Goal: Task Accomplishment & Management: Use online tool/utility

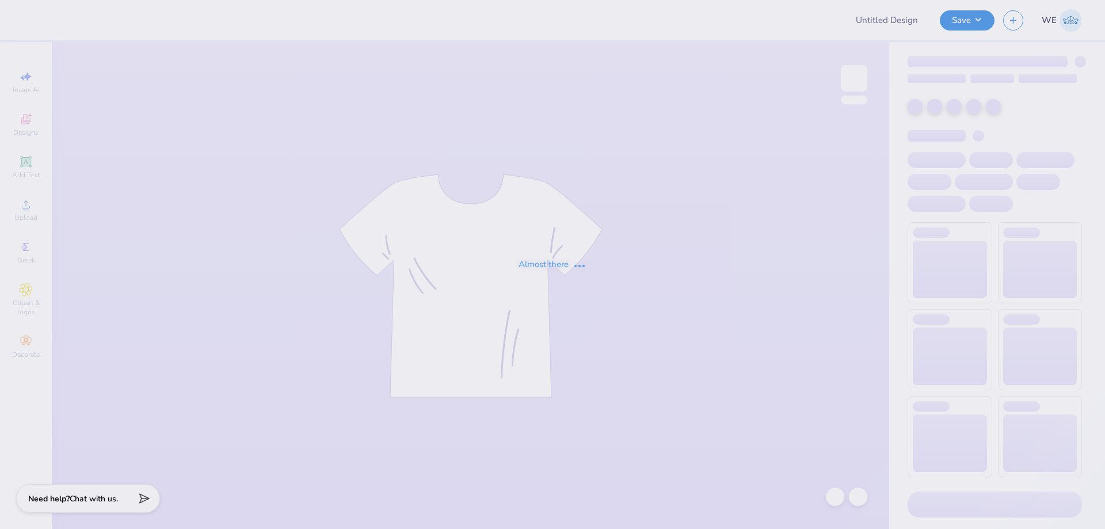
type input "APHI big little"
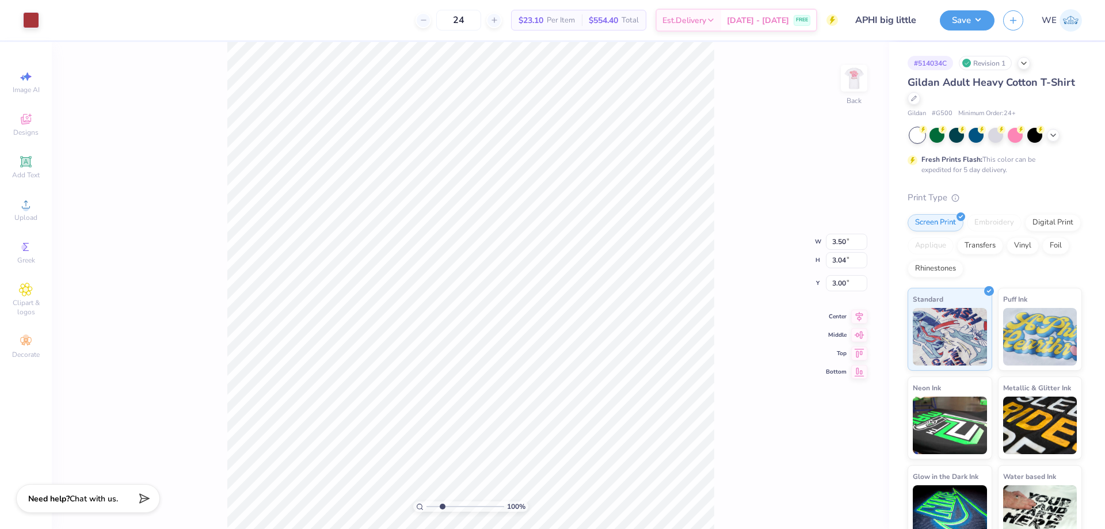
type input "1"
drag, startPoint x: 741, startPoint y: 209, endPoint x: 744, endPoint y: 204, distance: 6.2
click at [741, 209] on div "100 % Back W 3.50 3.50 " H 3.04 3.04 " Y 3.00 3.00 " Center Middle Top Bottom" at bounding box center [470, 285] width 837 height 487
click at [848, 92] on div at bounding box center [854, 78] width 53 height 53
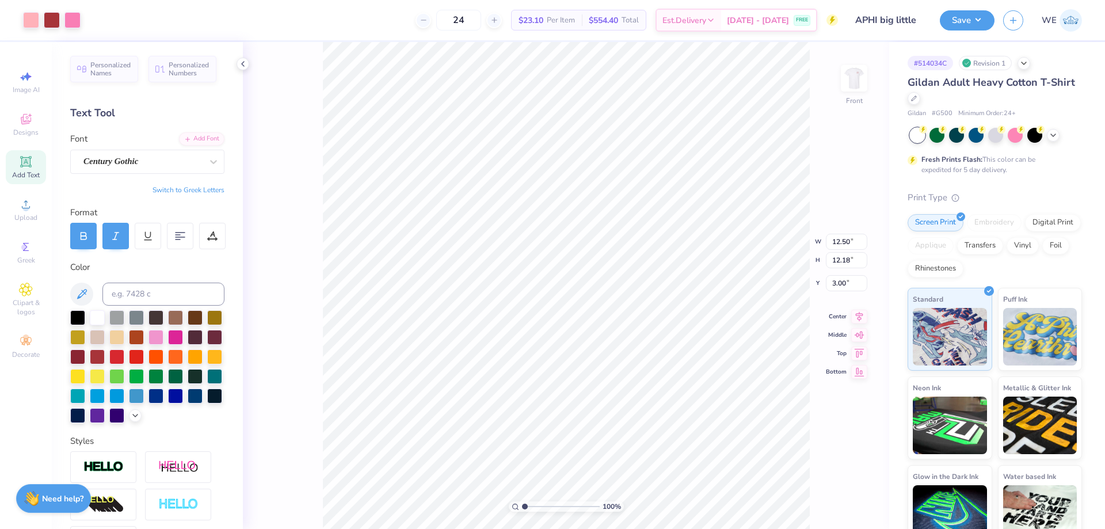
type input "12.50"
type input "12.18"
type input "3.00"
click at [13, 202] on div "Upload" at bounding box center [26, 210] width 40 height 34
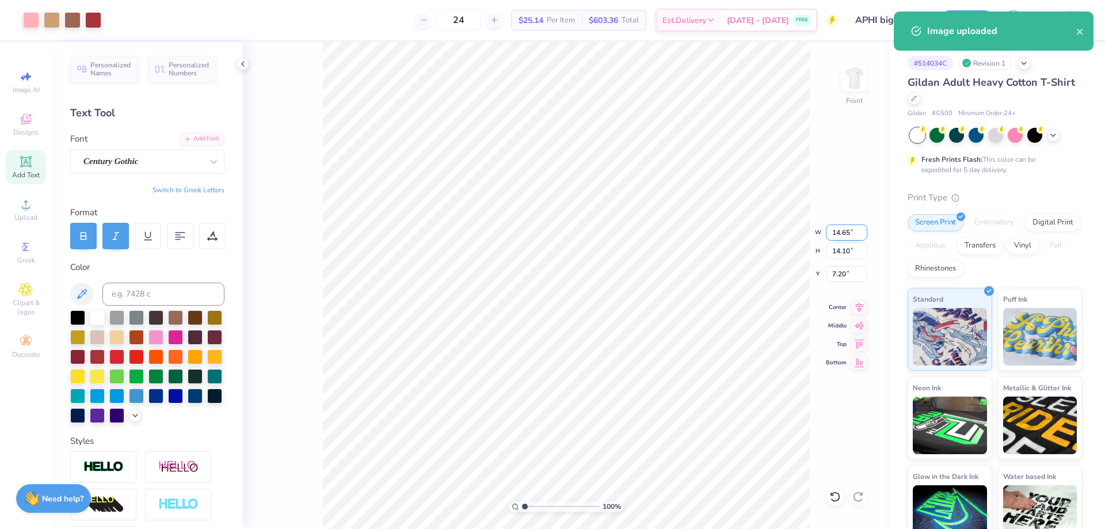
click at [841, 231] on input "14.65" at bounding box center [846, 232] width 41 height 16
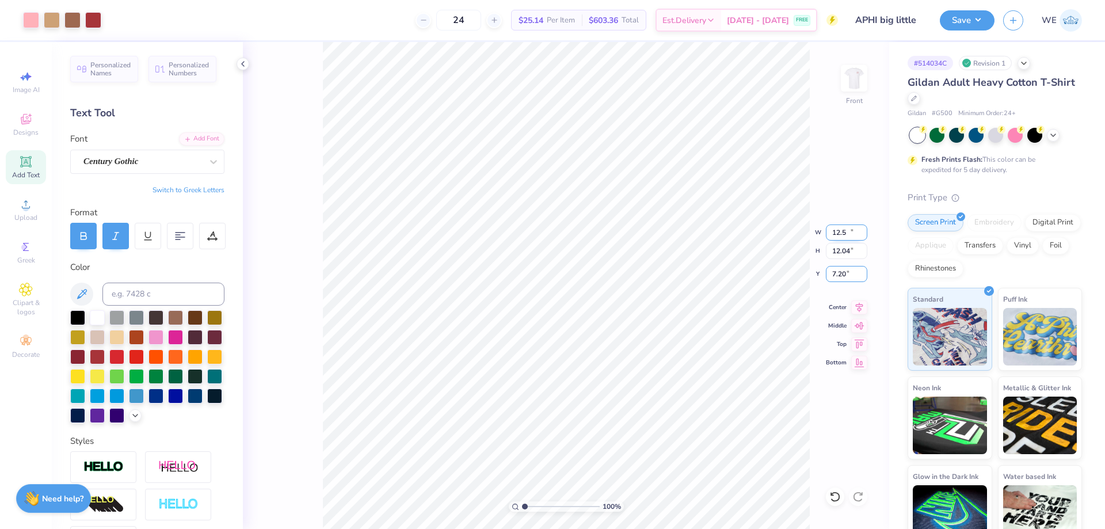
type input "12.50"
type input "12.04"
type input "3.00"
click at [957, 21] on button "Save" at bounding box center [967, 19] width 55 height 20
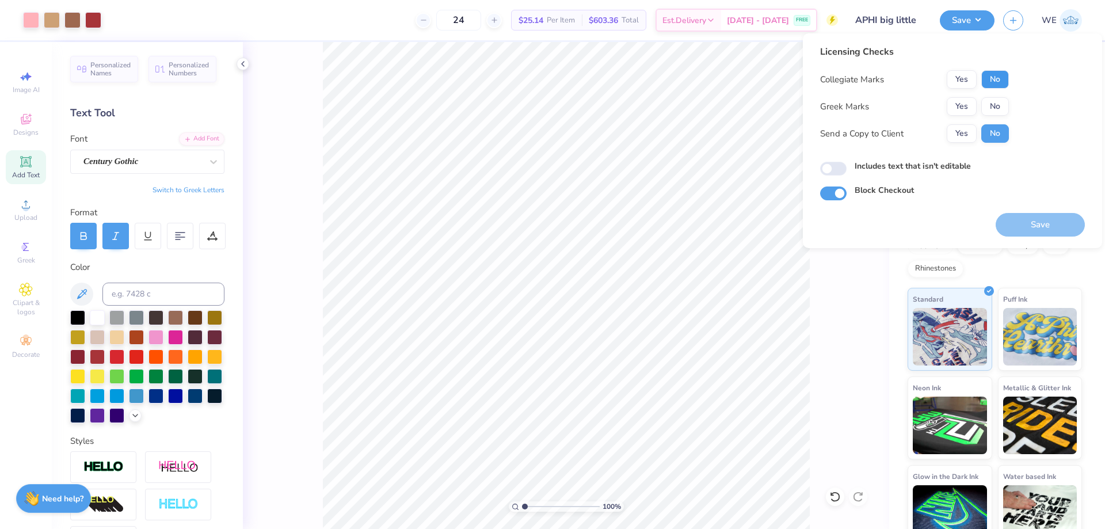
click at [998, 74] on button "No" at bounding box center [995, 79] width 28 height 18
click at [974, 109] on button "Yes" at bounding box center [962, 106] width 30 height 18
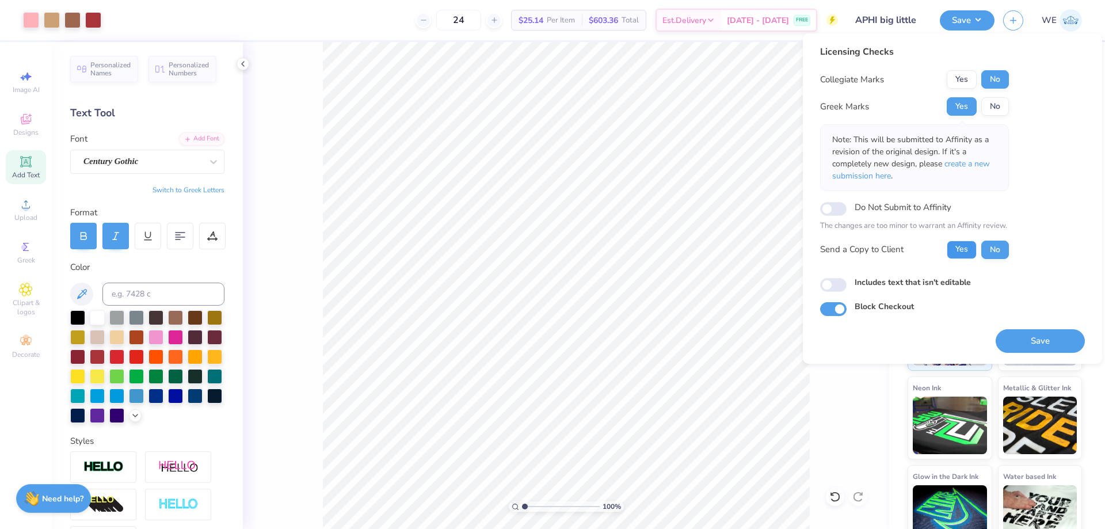
click at [957, 251] on button "Yes" at bounding box center [962, 250] width 30 height 18
click at [966, 162] on span "create a new submission here" at bounding box center [911, 169] width 158 height 23
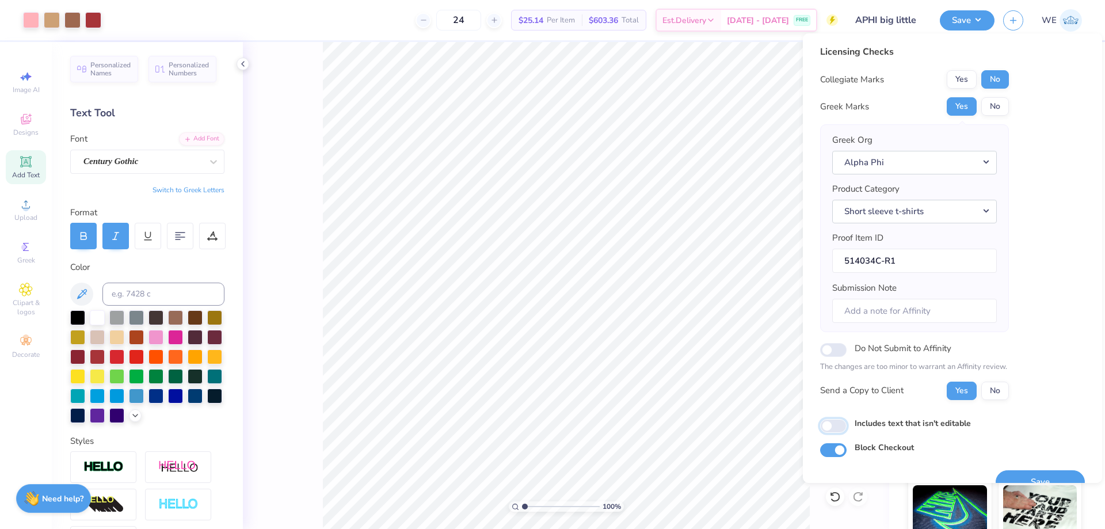
click at [839, 425] on input "Includes text that isn't editable" at bounding box center [833, 426] width 26 height 14
checkbox input "true"
click at [1020, 474] on button "Save" at bounding box center [1040, 482] width 89 height 24
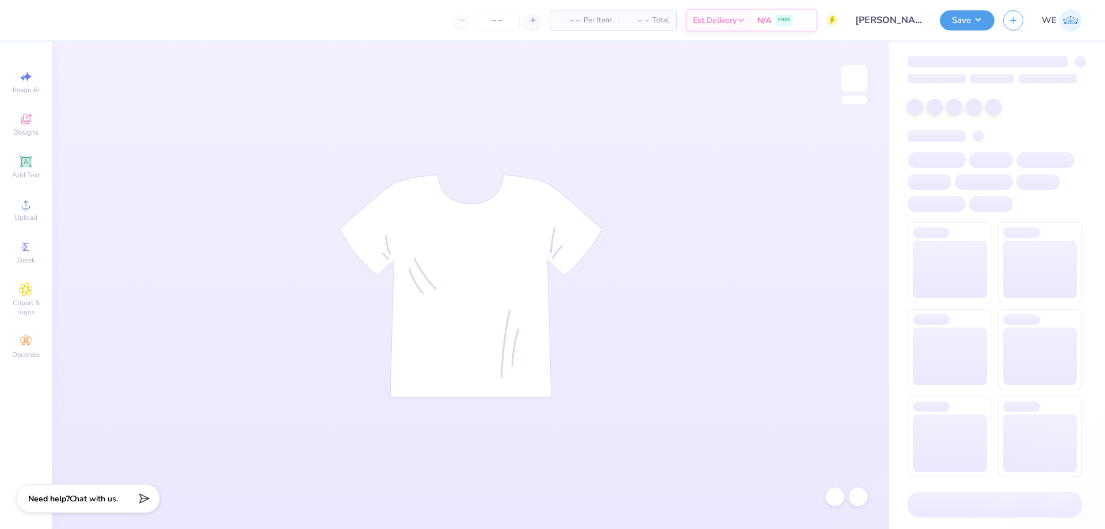
type input "24"
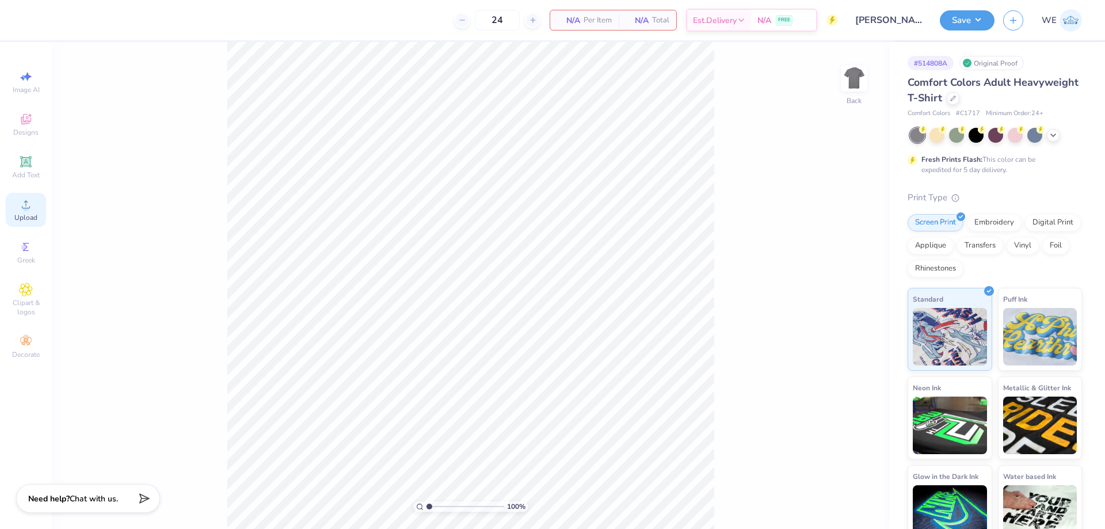
click at [29, 201] on icon at bounding box center [26, 204] width 14 height 14
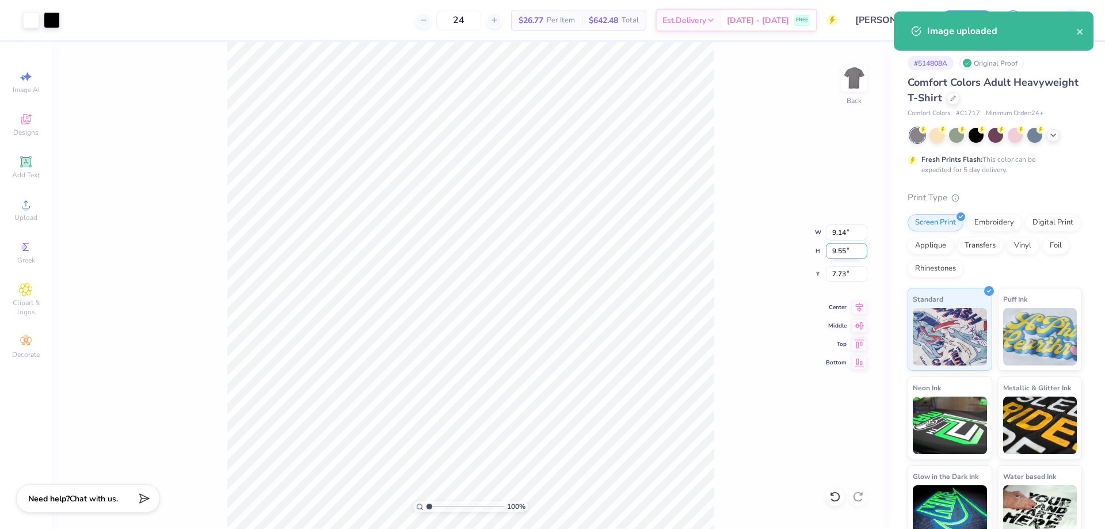
click at [843, 255] on input "9.55" at bounding box center [846, 251] width 41 height 16
type input "4"
type input "3.83"
type input "4.00"
type input "10.50"
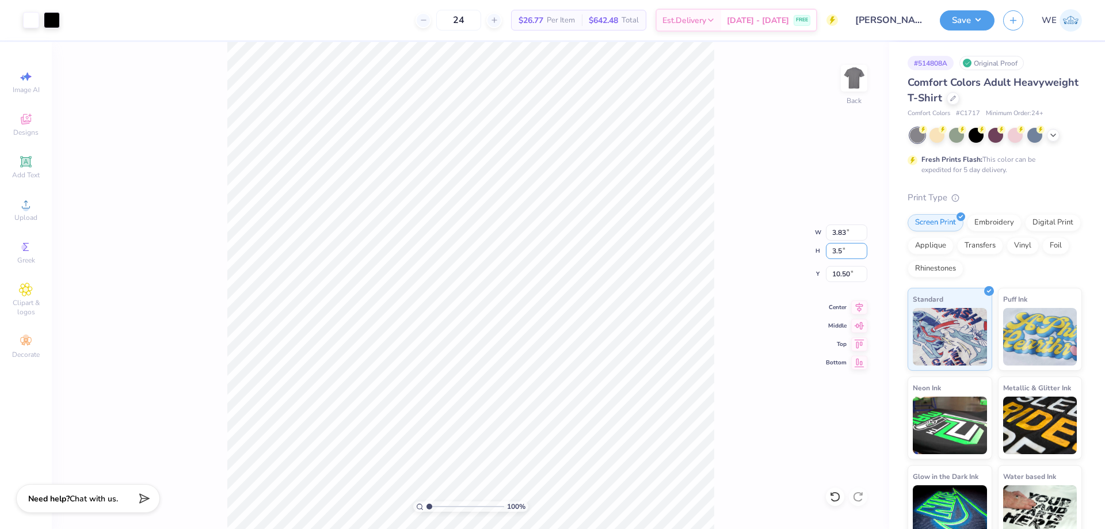
type input "3.5"
type input "3.35"
type input "3.50"
type input "3.00"
click at [832, 272] on input "4.33" at bounding box center [846, 274] width 41 height 16
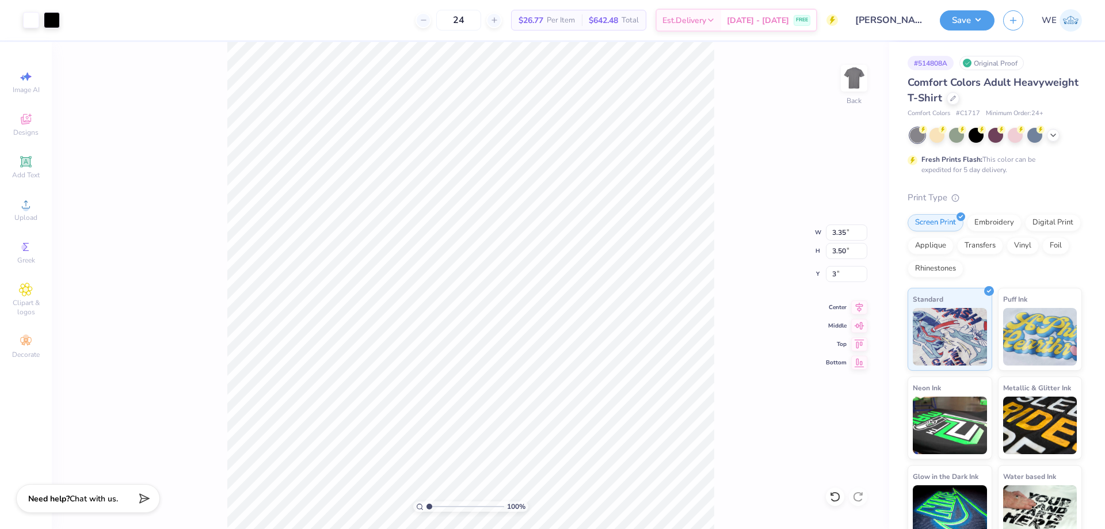
type input "3.00"
click at [840, 89] on div "100 % Back" at bounding box center [470, 285] width 837 height 487
click at [851, 81] on img at bounding box center [854, 78] width 46 height 46
click at [24, 209] on circle at bounding box center [25, 208] width 6 height 6
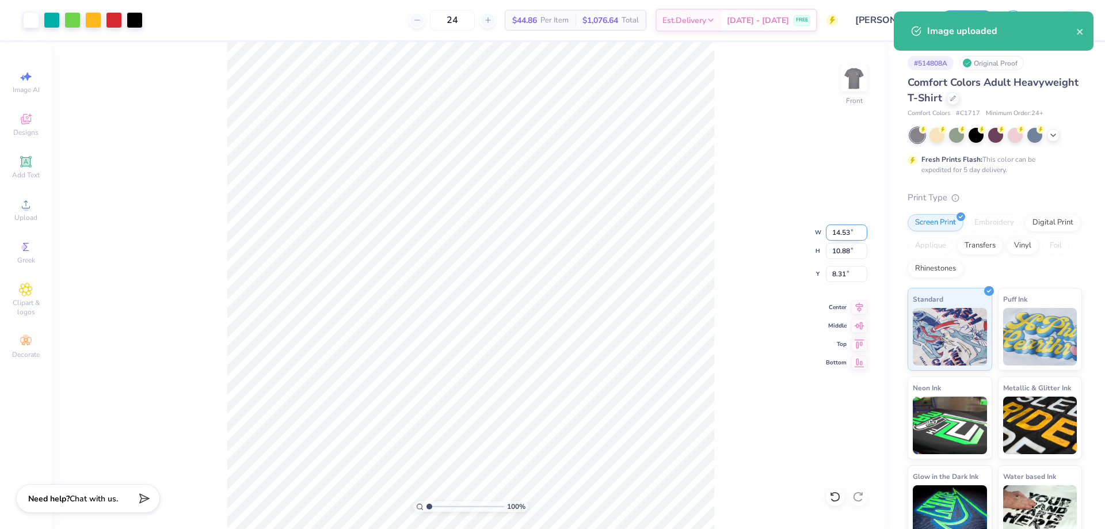
click at [840, 230] on input "14.53" at bounding box center [846, 232] width 41 height 16
type input "12.00"
type input "8.99"
type input "3.00"
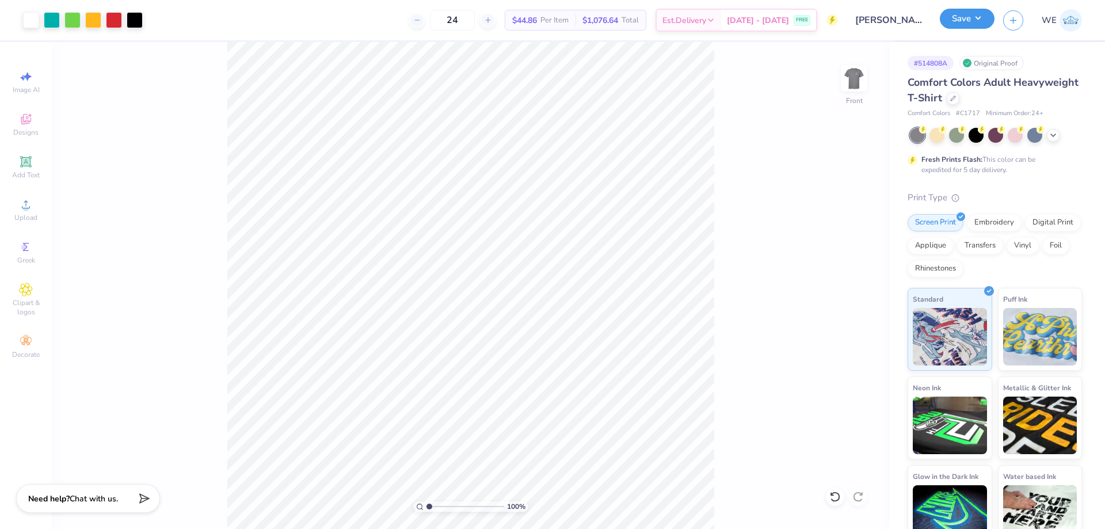
click at [954, 28] on button "Save" at bounding box center [967, 19] width 55 height 20
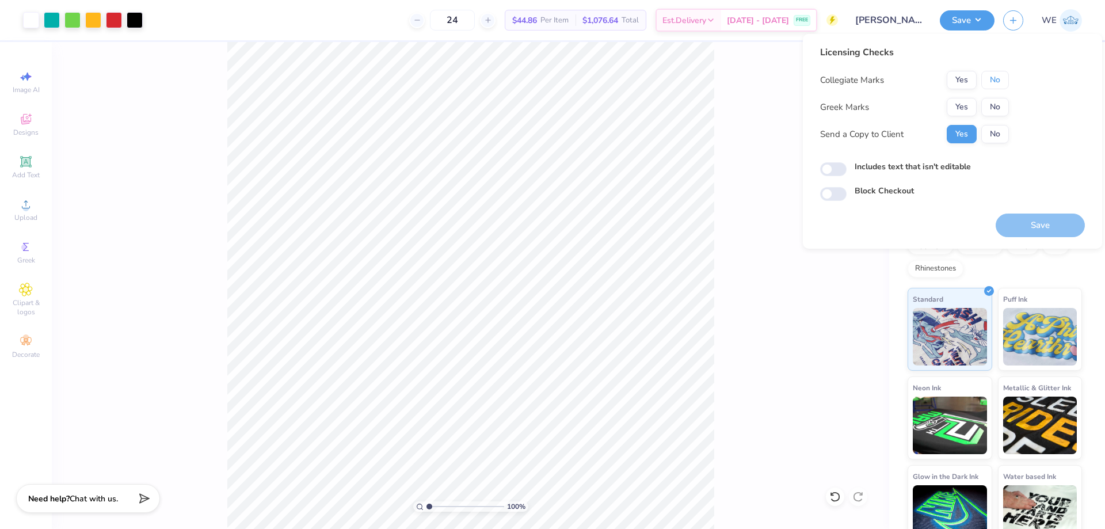
drag, startPoint x: 999, startPoint y: 81, endPoint x: 977, endPoint y: 97, distance: 27.6
click at [998, 82] on button "No" at bounding box center [995, 80] width 28 height 18
click at [969, 104] on button "Yes" at bounding box center [962, 107] width 30 height 18
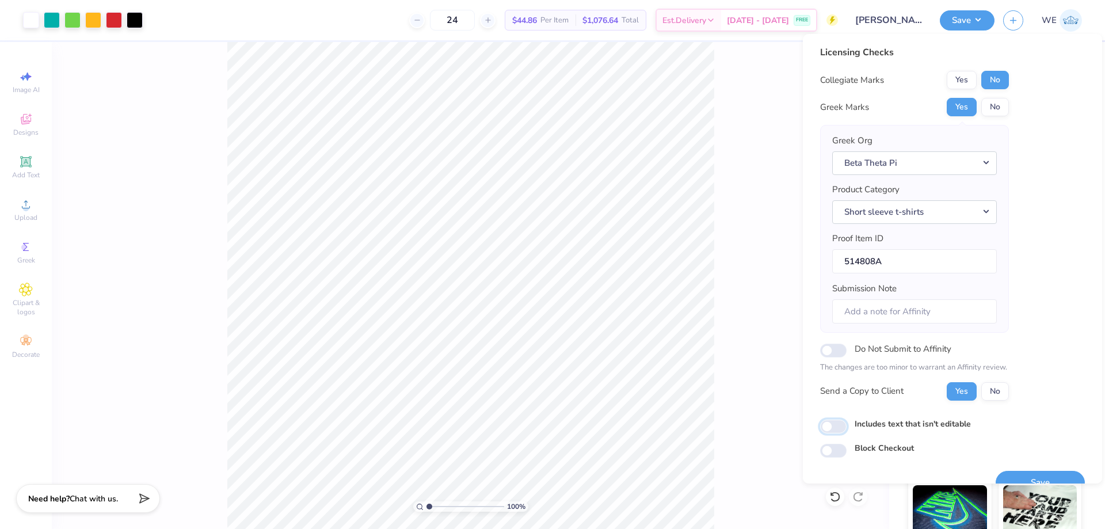
click at [825, 428] on input "Includes text that isn't editable" at bounding box center [833, 427] width 26 height 14
checkbox input "true"
click at [1005, 471] on button "Save" at bounding box center [1040, 483] width 89 height 24
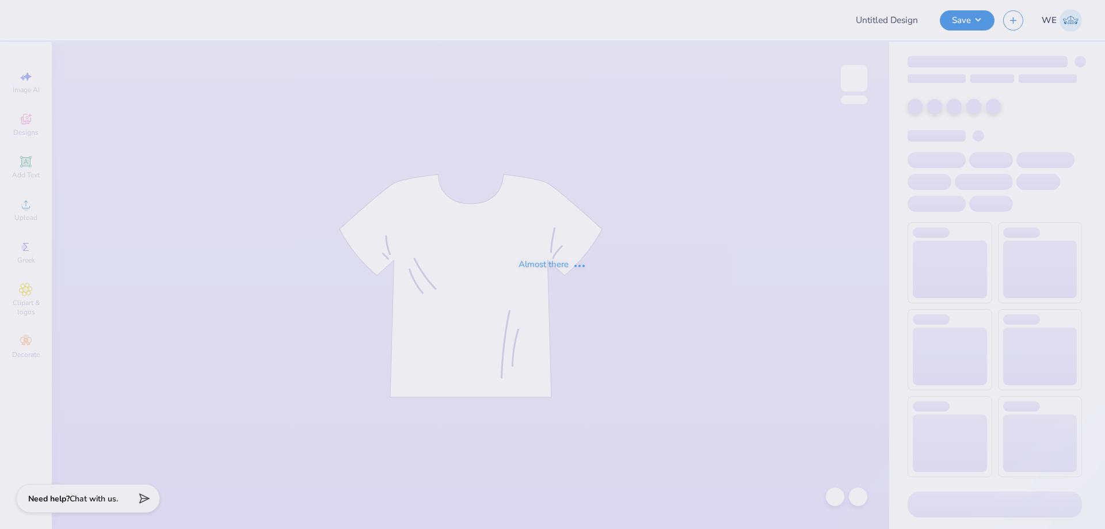
type input "Dads wknd #3"
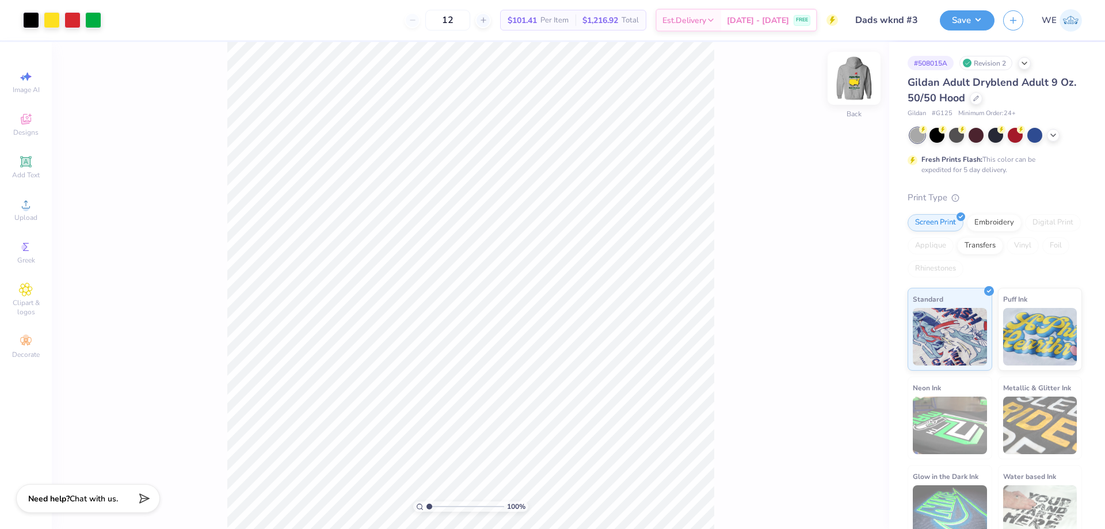
click at [855, 83] on img at bounding box center [854, 78] width 46 height 46
click at [785, 166] on div "100 % Front" at bounding box center [470, 285] width 837 height 487
click at [860, 71] on img at bounding box center [854, 78] width 46 height 46
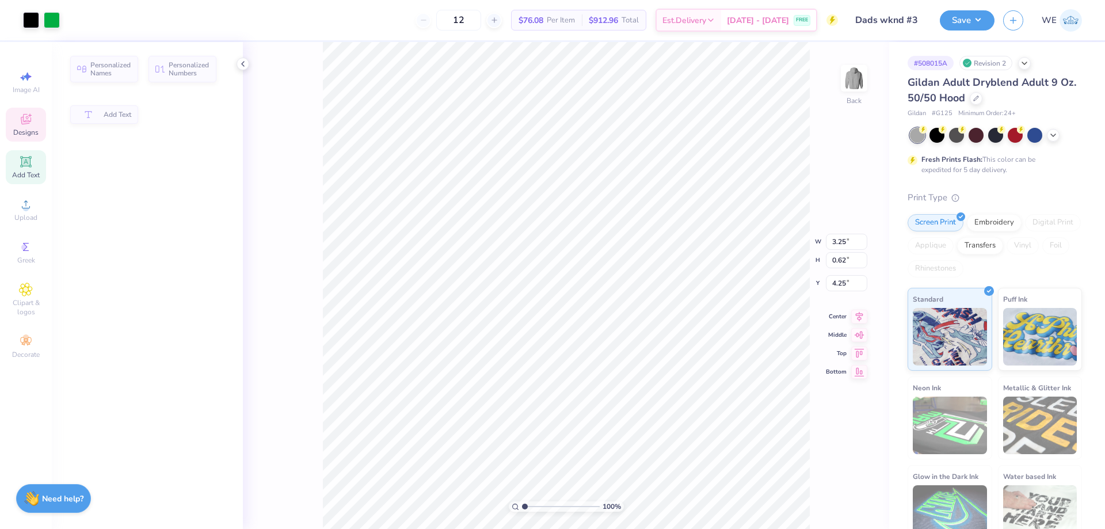
type input "3.25"
type input "0.62"
type input "4.25"
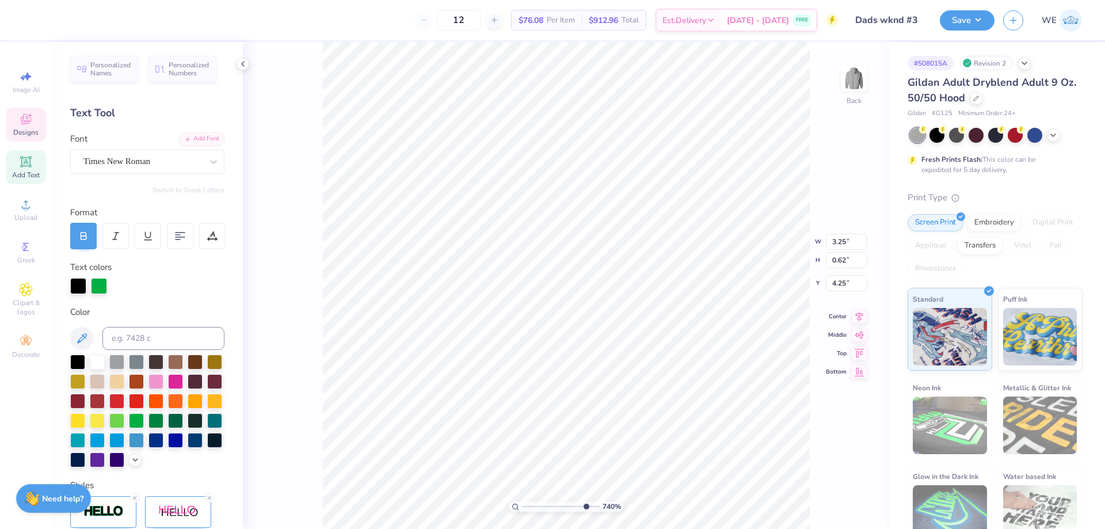
type input "10"
type input "4.19"
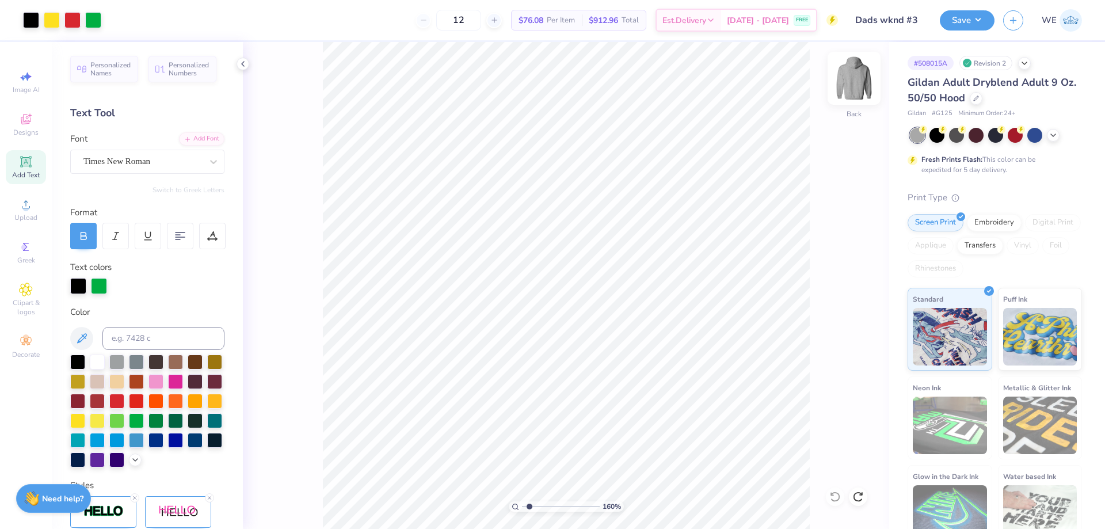
click at [859, 81] on img at bounding box center [854, 78] width 46 height 46
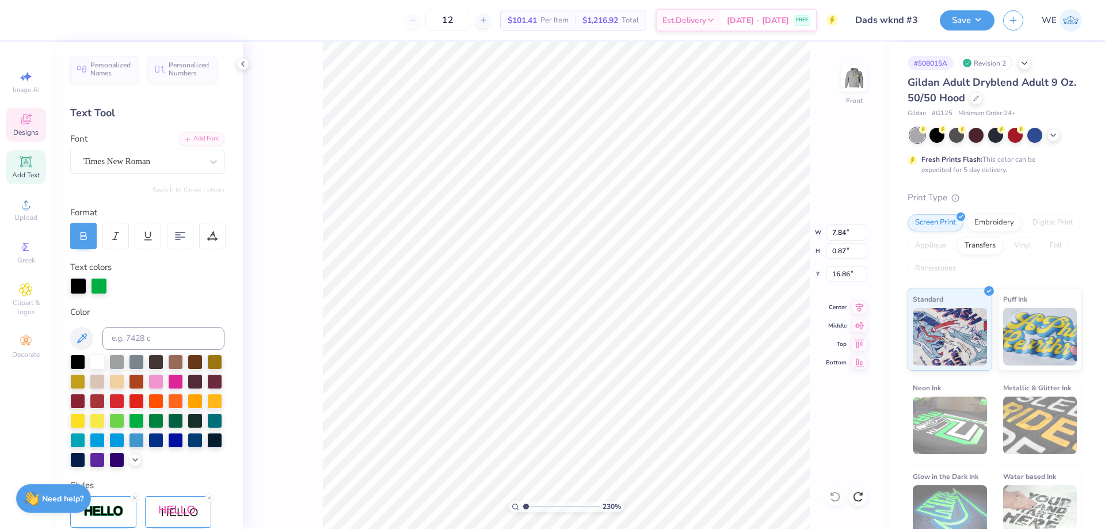
type input "1"
click at [762, 250] on div "100 % Front W 7.83 7.83 " H 1.47 1.47 " Y 8.72 8.72 " Center Middle Top Bottom" at bounding box center [566, 285] width 646 height 487
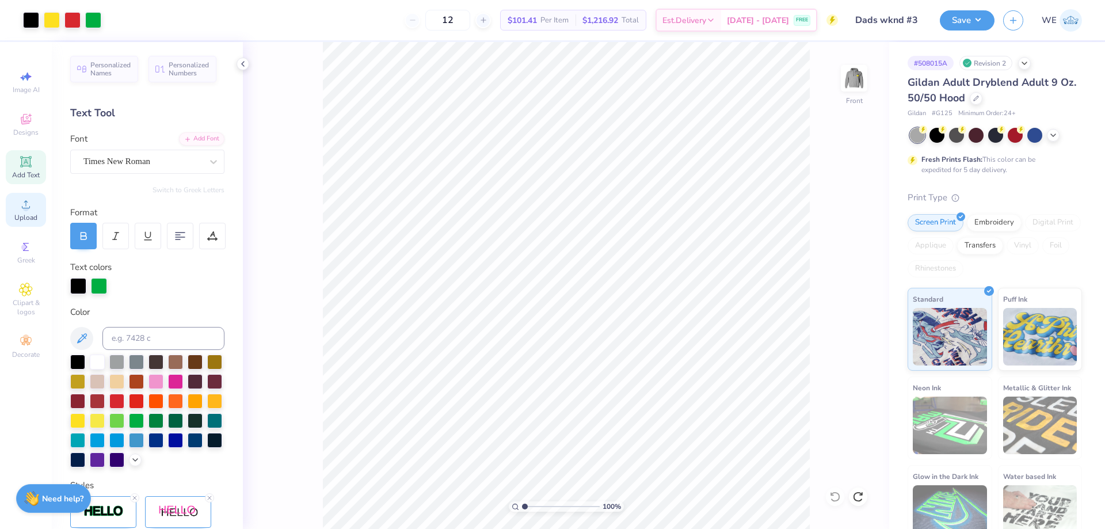
click at [35, 213] on span "Upload" at bounding box center [25, 217] width 23 height 9
type input "6.53"
type input "10.37"
type input "11.88"
type input "8.00"
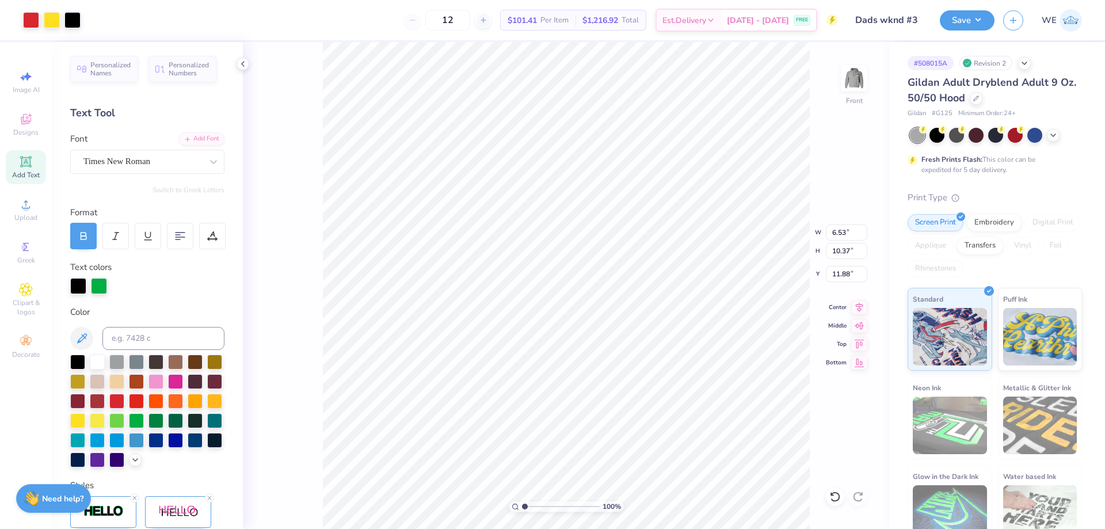
type input "10.54"
type input "6.00"
click at [847, 230] on input "8.00" at bounding box center [846, 232] width 41 height 16
click at [836, 234] on input "6.53" at bounding box center [846, 232] width 41 height 16
paste input "8.00"
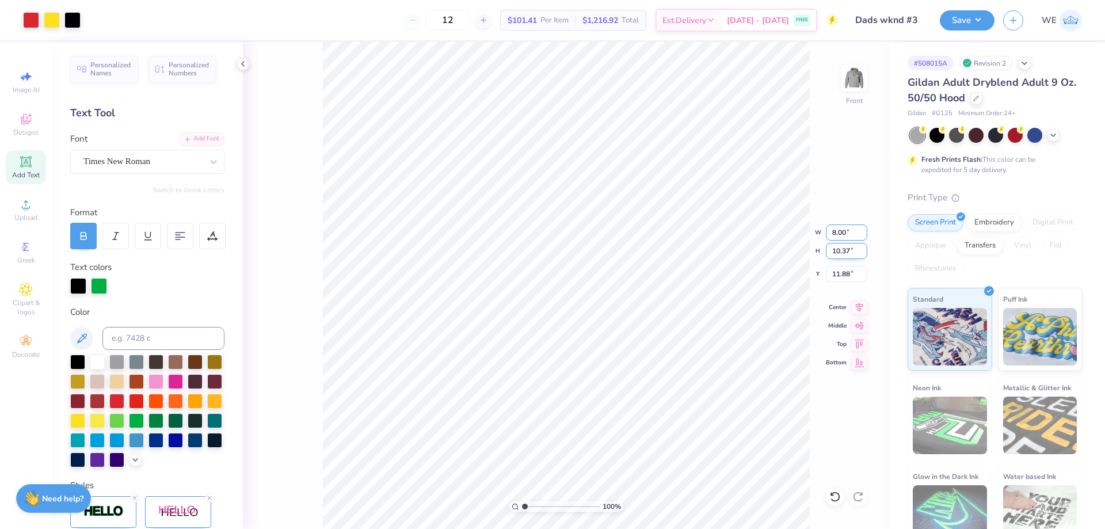
type input "8.00"
type input "12.70"
click at [848, 270] on input "10.72" at bounding box center [846, 274] width 41 height 16
type input "6.00"
type input "7.37"
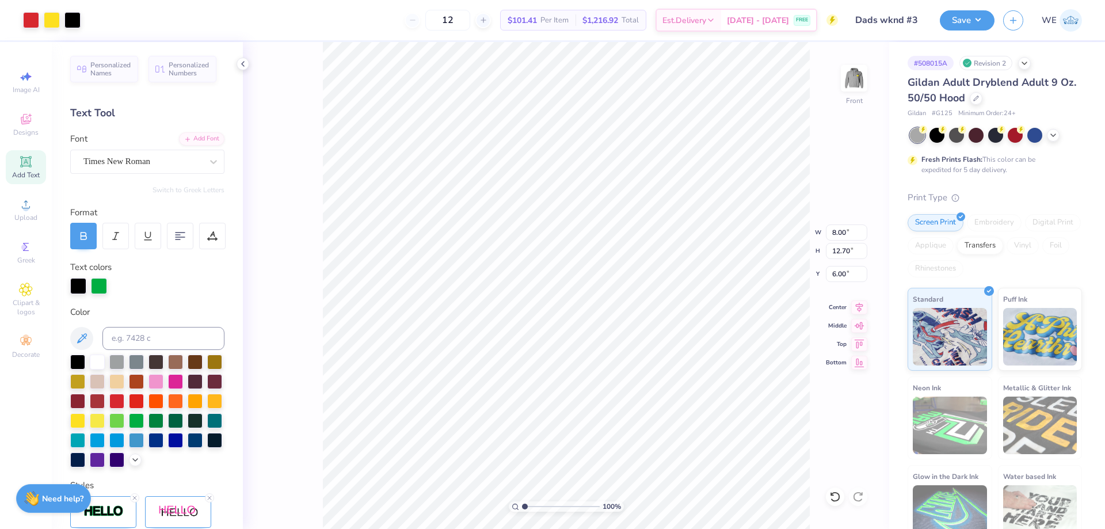
type input "11.70"
type input "7.02"
click at [858, 306] on icon at bounding box center [859, 306] width 16 height 14
click at [859, 305] on icon at bounding box center [859, 305] width 7 height 10
click at [658, 509] on li "Send to Back" at bounding box center [645, 515] width 90 height 22
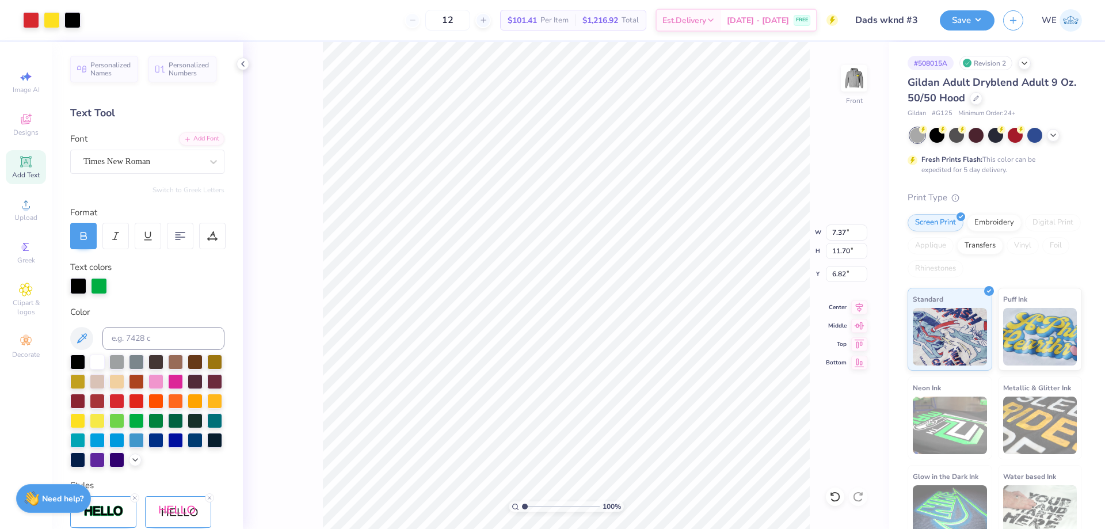
type input "6.82"
type input "2.30193535337791"
type input "7.84"
type input "1.87"
type input "16.86"
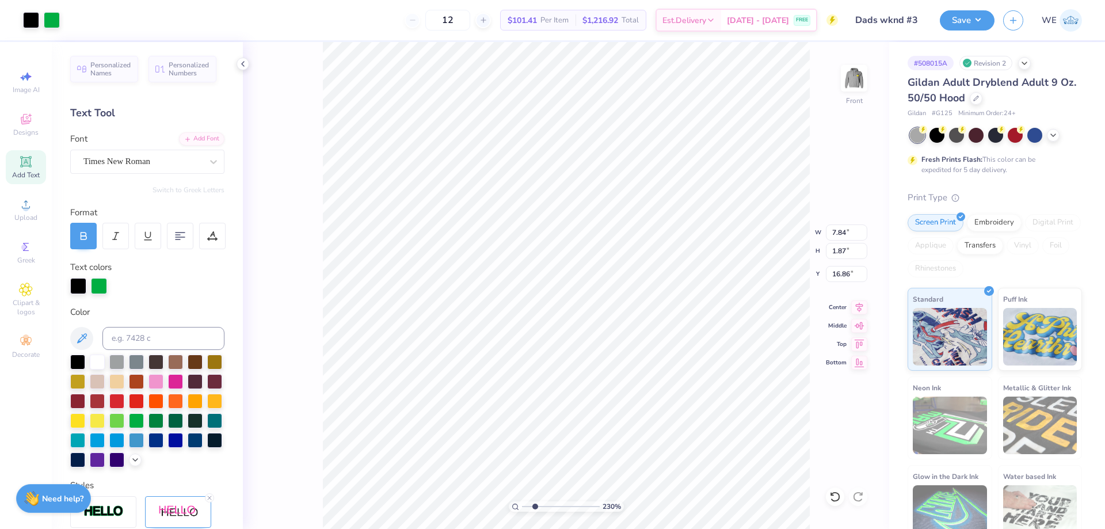
type input "2.30193535337791"
type input "18.53"
click at [859, 311] on icon at bounding box center [859, 306] width 16 height 14
type input "1.39584517333908"
type input "7.37"
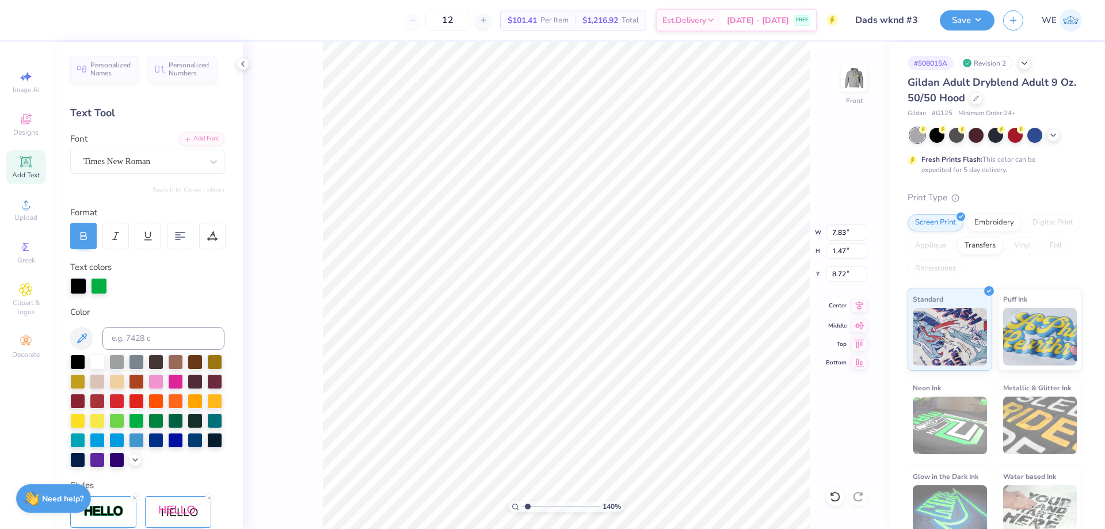
type input "11.70"
type input "6.82"
click at [855, 308] on icon at bounding box center [859, 306] width 16 height 14
click at [857, 304] on icon at bounding box center [859, 306] width 16 height 14
click at [857, 306] on icon at bounding box center [859, 306] width 16 height 14
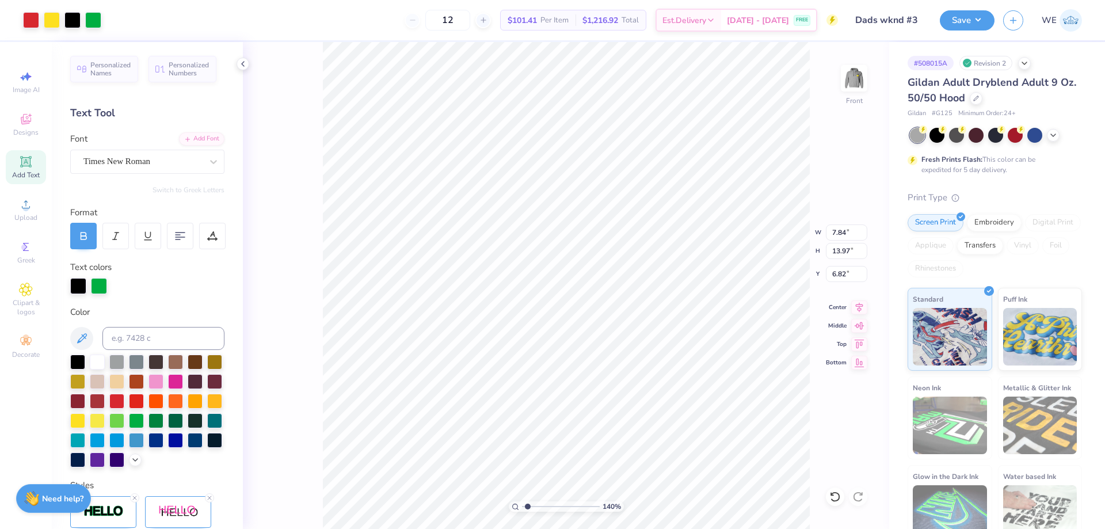
type input "1.39584517333908"
click at [840, 234] on input "7.84" at bounding box center [846, 232] width 41 height 16
type input "8"
type input "1.39584517333908"
type input "8.00"
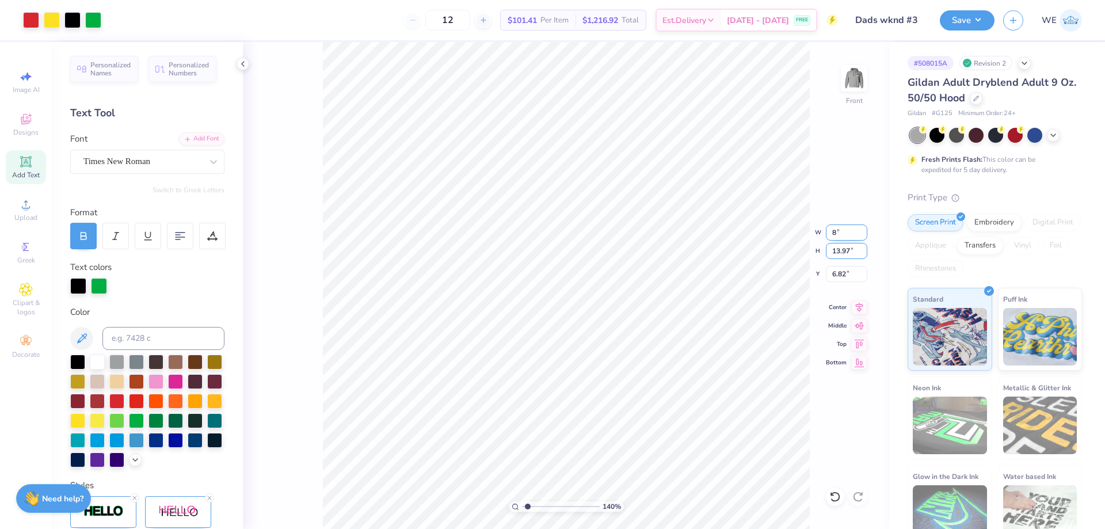
type input "14.26"
type input "6"
type input "1.39584517333908"
type input "6.00"
type input "1"
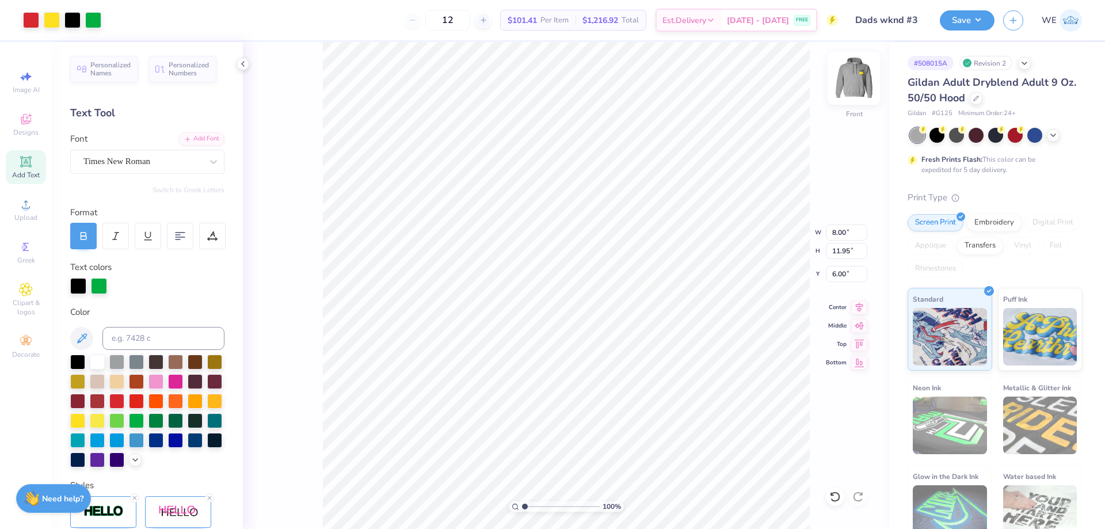
click at [855, 75] on img at bounding box center [854, 78] width 46 height 46
click at [838, 254] on input "12.38" at bounding box center [846, 251] width 41 height 16
type input "4"
type input "2.67"
type input "4.00"
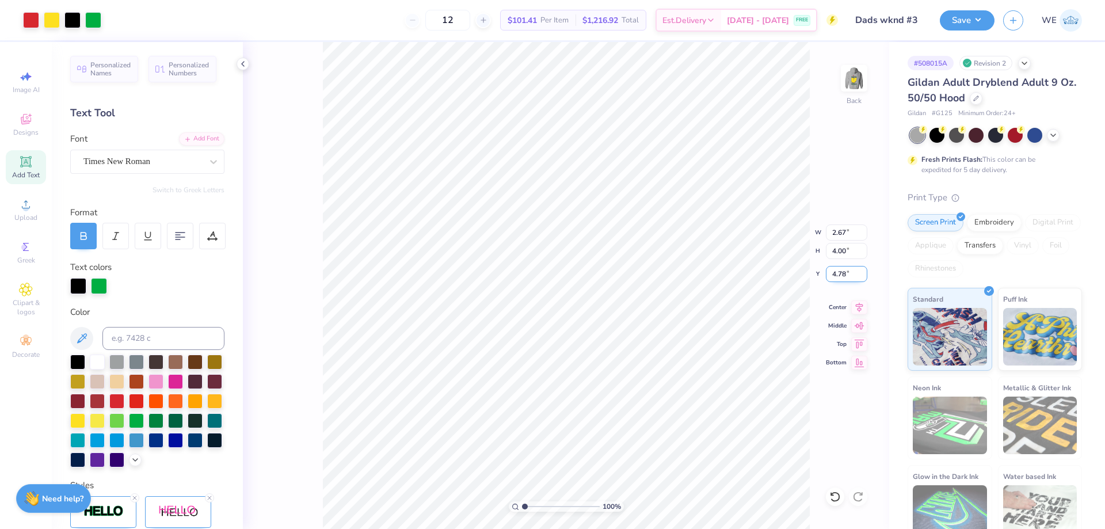
click at [837, 276] on input "4.78" at bounding box center [846, 274] width 41 height 16
click at [843, 273] on input "3.74" at bounding box center [846, 274] width 41 height 16
type input "3.00"
click at [848, 79] on img at bounding box center [854, 78] width 46 height 46
click at [981, 25] on button "Save" at bounding box center [967, 19] width 55 height 20
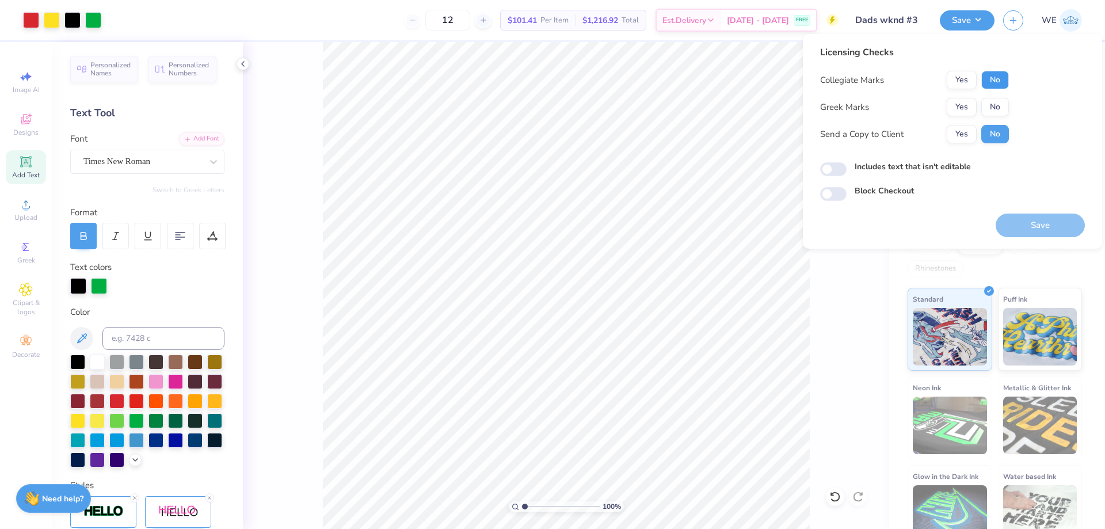
click at [1004, 73] on button "No" at bounding box center [995, 80] width 28 height 18
click at [969, 117] on div "Collegiate Marks Yes No Greek Marks Yes No Send a Copy to Client Yes No" at bounding box center [914, 107] width 189 height 73
click at [965, 110] on button "Yes" at bounding box center [962, 107] width 30 height 18
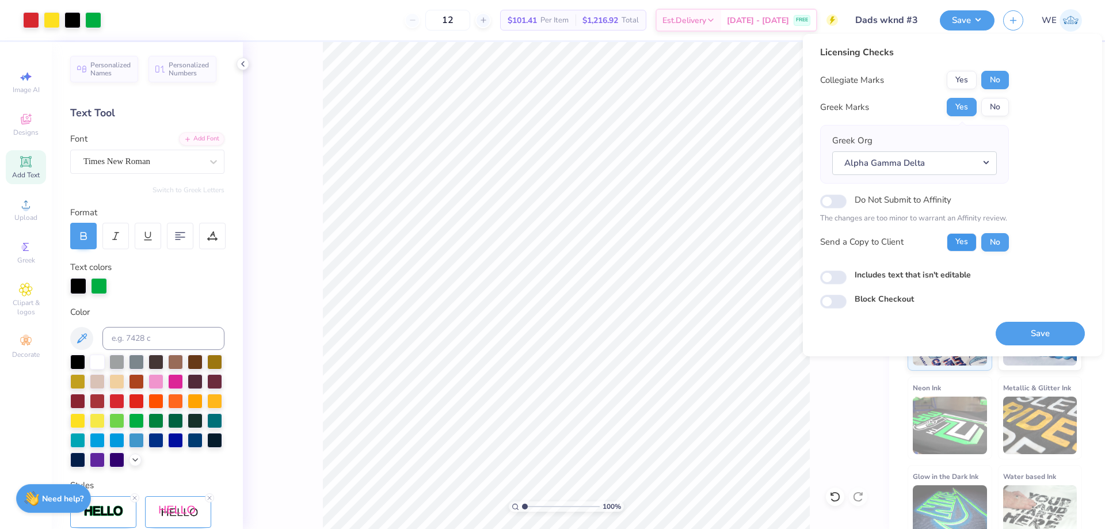
click at [961, 239] on button "Yes" at bounding box center [962, 242] width 30 height 18
click at [837, 289] on div "Licensing Checks Collegiate Marks Yes No Greek Marks Yes No Greek Org Alpha Gam…" at bounding box center [952, 176] width 265 height 263
click at [822, 280] on input "Includes text that isn't editable" at bounding box center [833, 277] width 26 height 14
checkbox input "true"
click at [89, 16] on div at bounding box center [93, 19] width 16 height 16
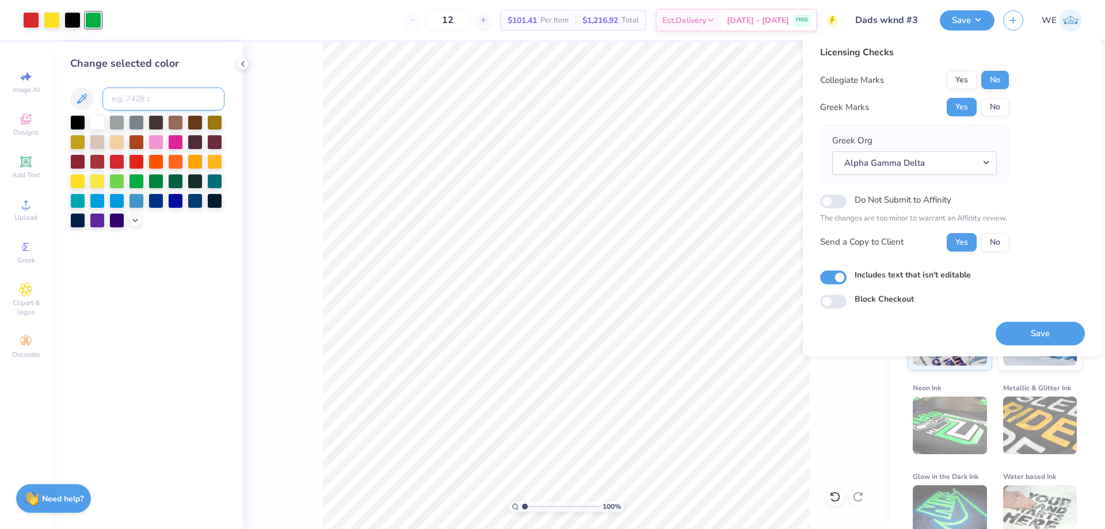
click at [162, 94] on input at bounding box center [163, 98] width 122 height 23
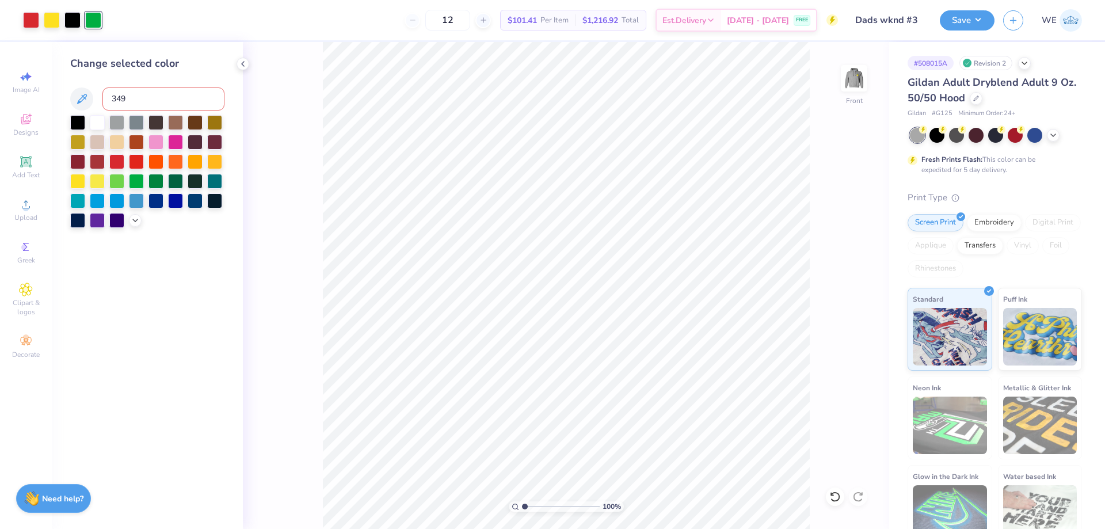
type input "349"
click at [851, 82] on img at bounding box center [854, 78] width 46 height 46
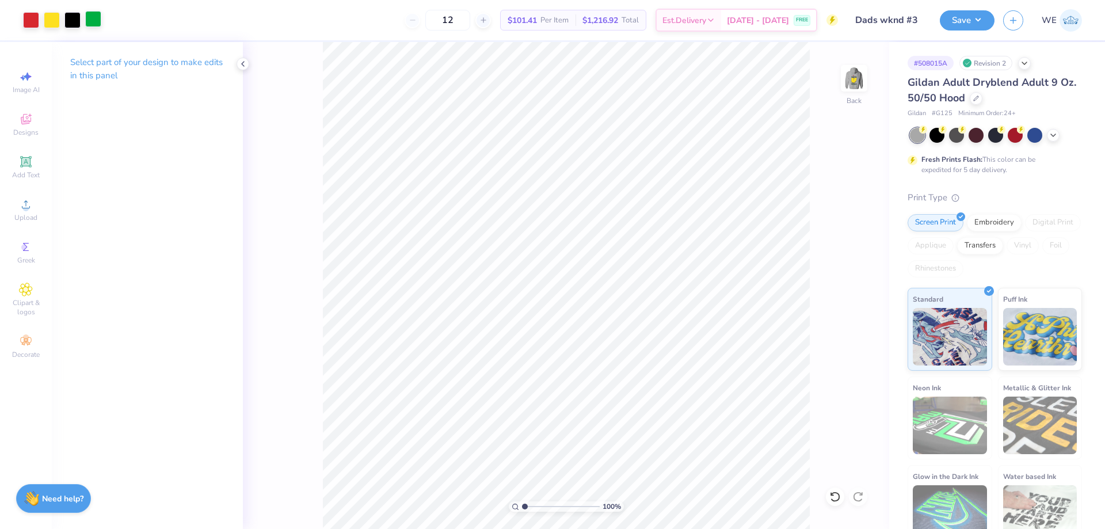
click at [89, 17] on div at bounding box center [93, 19] width 16 height 16
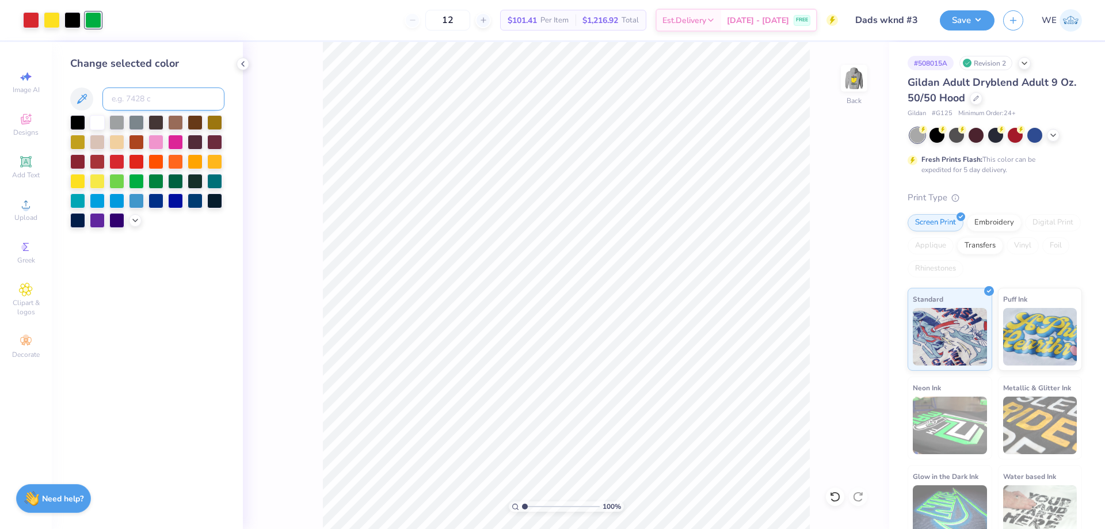
click at [153, 96] on input at bounding box center [163, 98] width 122 height 23
type input "349"
click at [965, 21] on button "Save" at bounding box center [967, 19] width 55 height 20
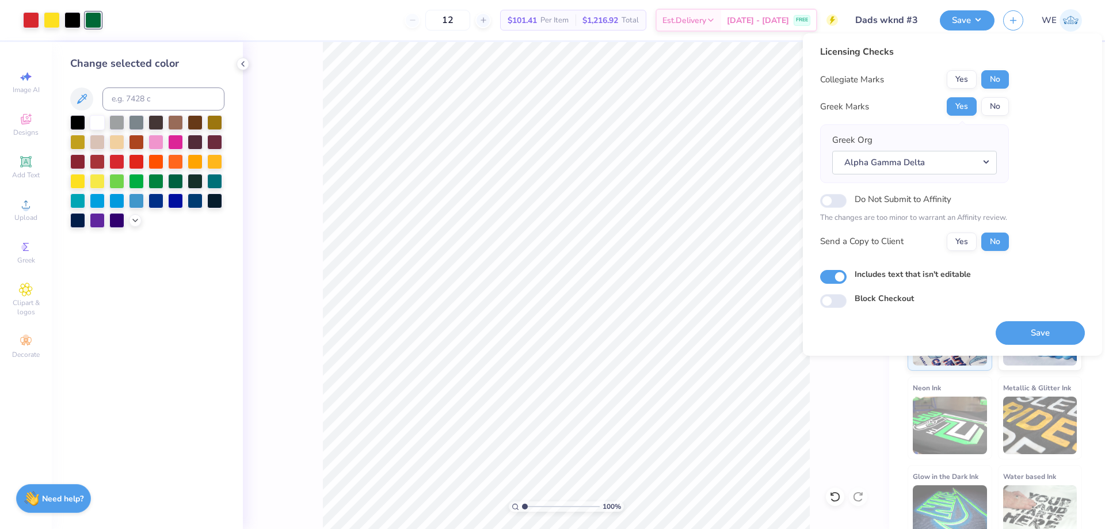
click at [977, 243] on div "Yes No" at bounding box center [978, 241] width 62 height 18
click at [974, 243] on button "Yes" at bounding box center [962, 241] width 30 height 18
click at [1025, 329] on button "Save" at bounding box center [1040, 333] width 89 height 24
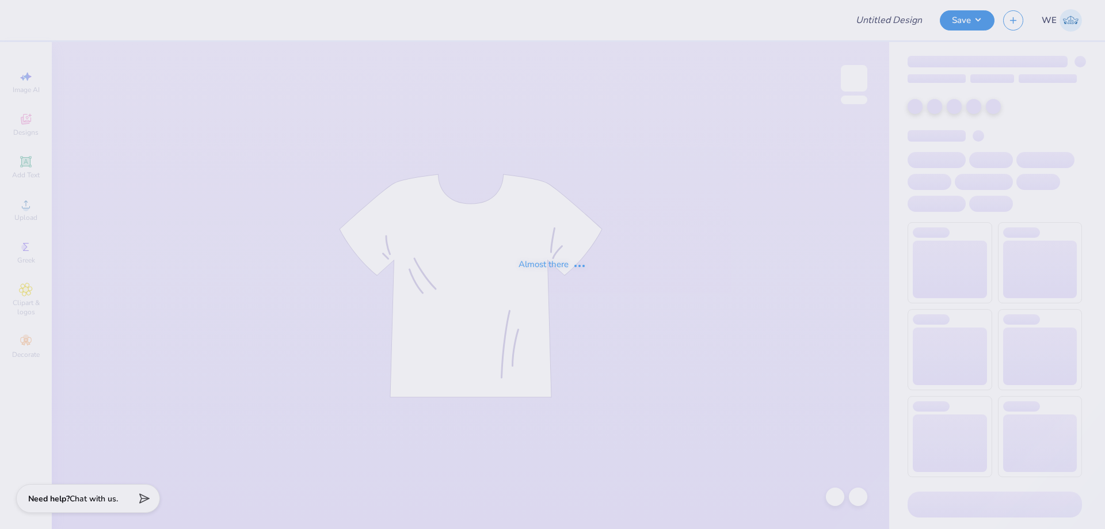
type input "Dads wknd #3"
